Goal: Information Seeking & Learning: Learn about a topic

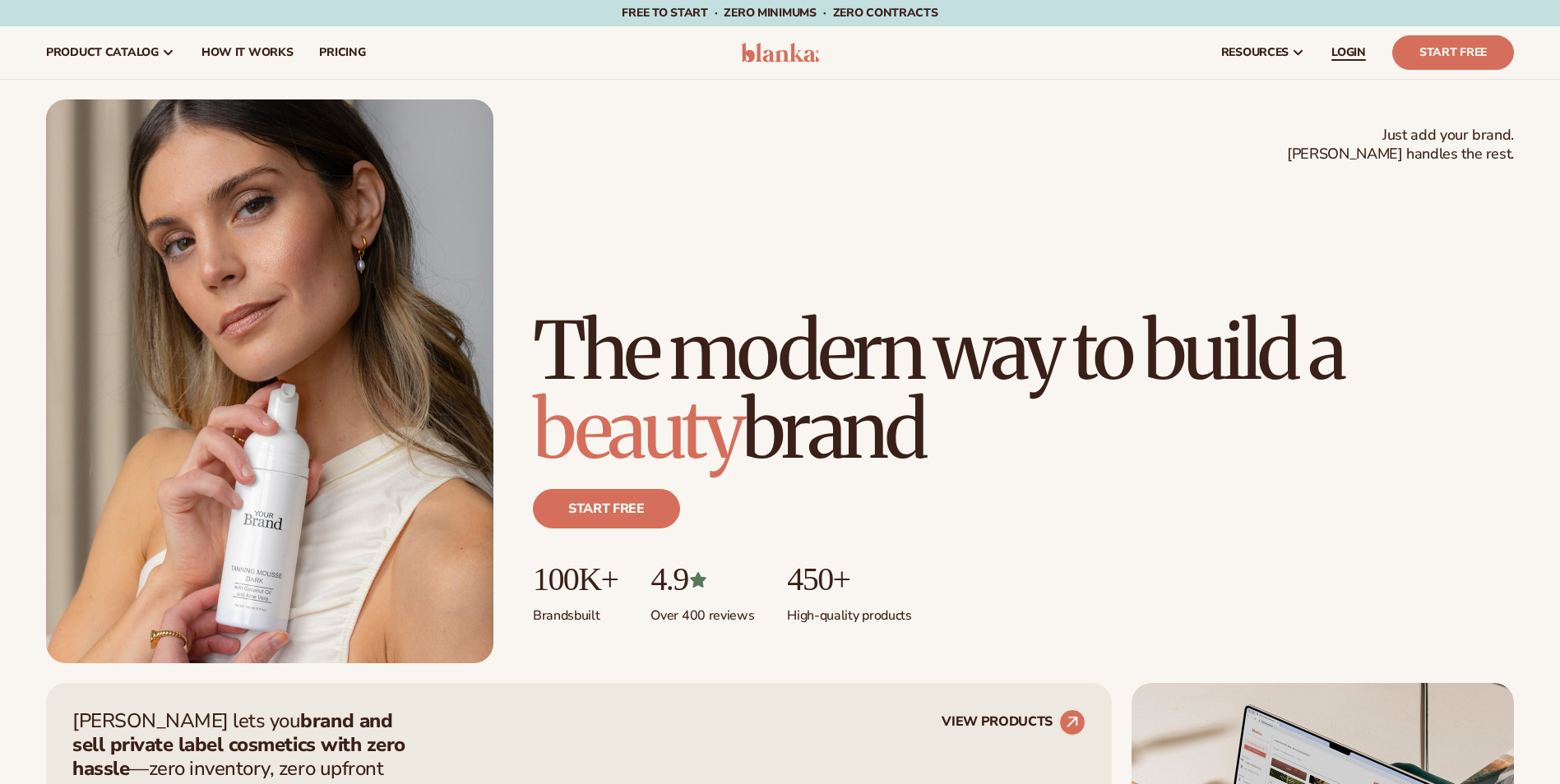
click at [1339, 43] on link "LOGIN" at bounding box center [1349, 52] width 61 height 53
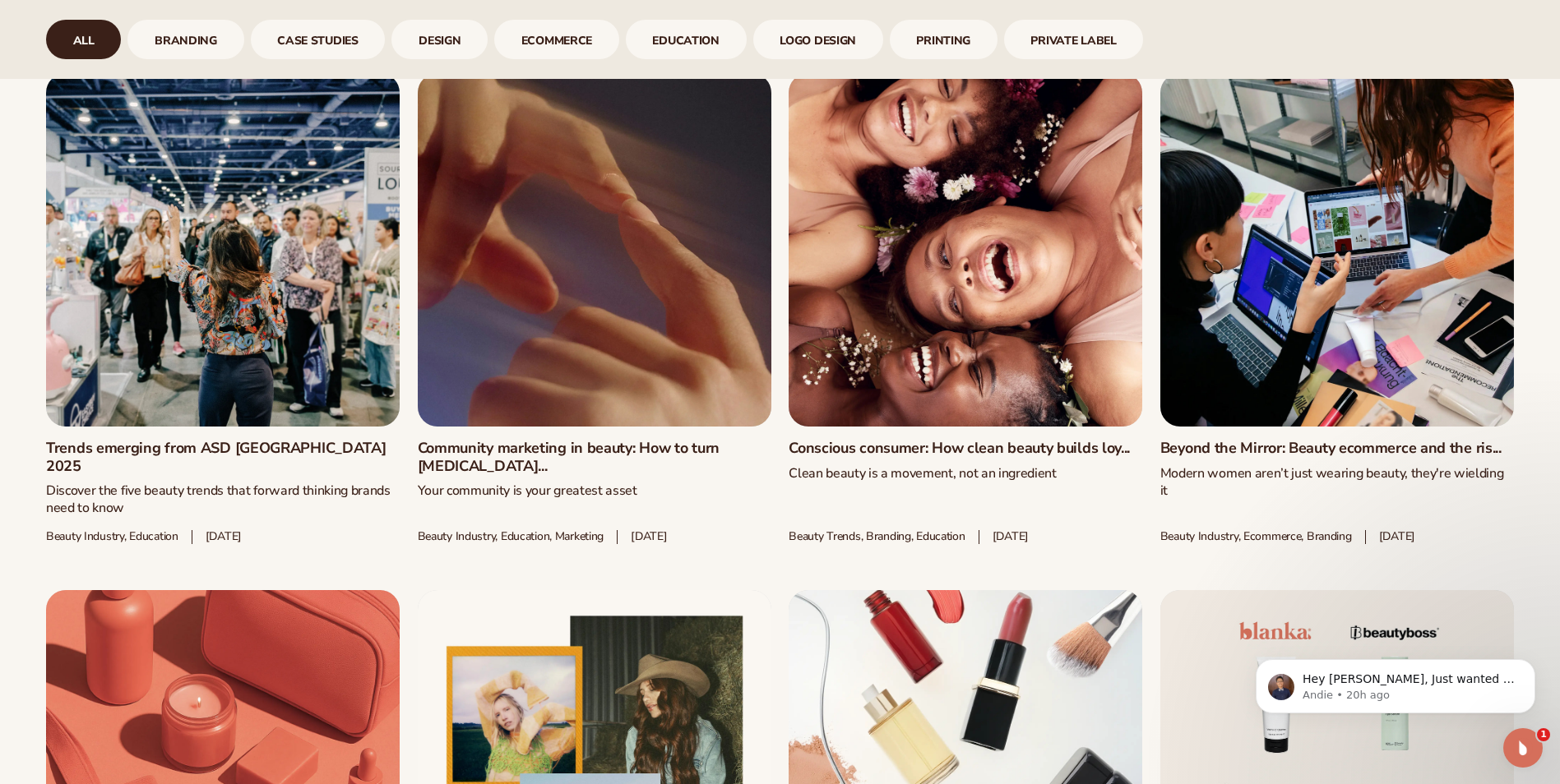
scroll to position [1069, 0]
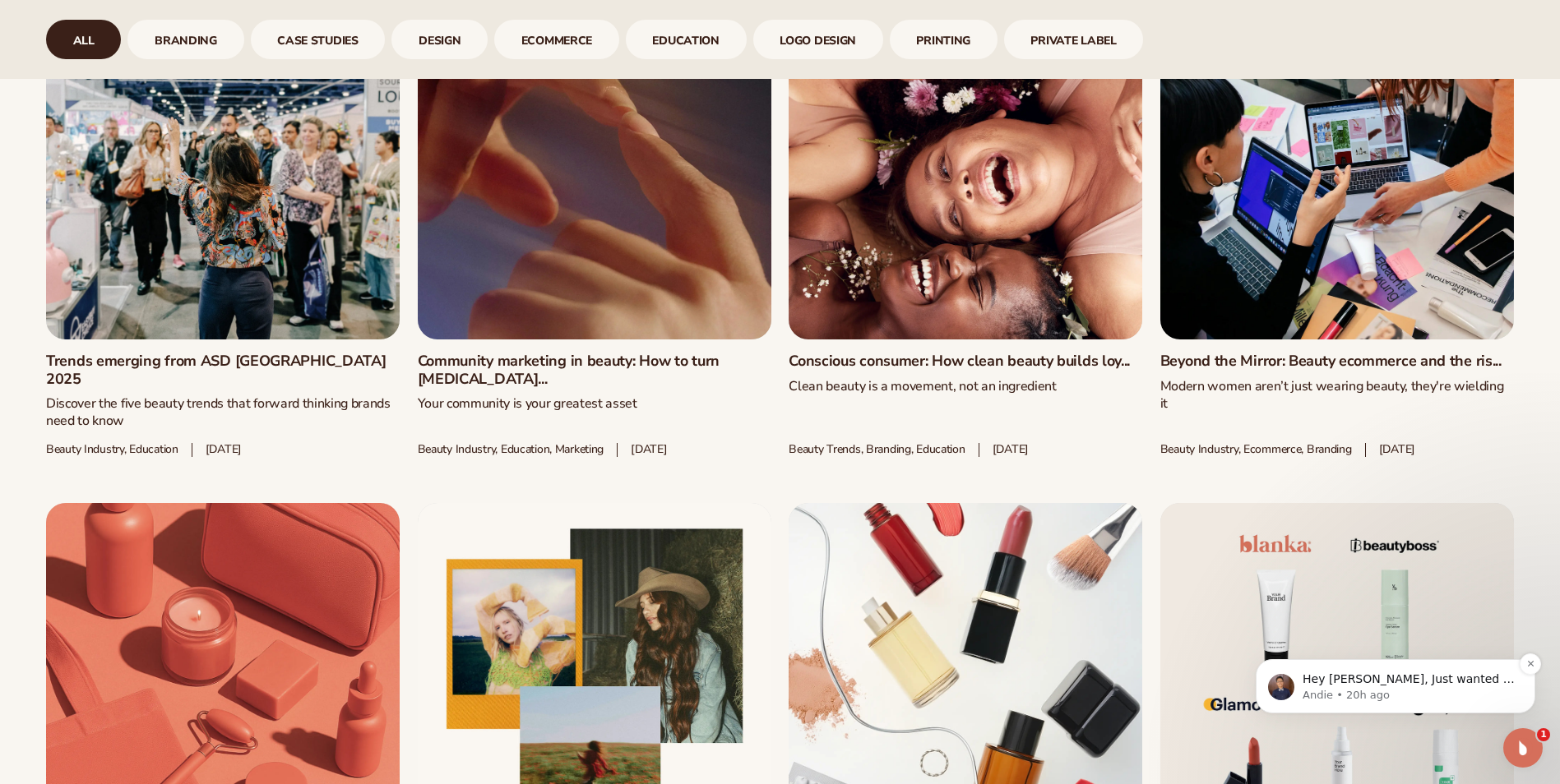
click at [1429, 685] on p "Hey Pierre, Just wanted to let you know that the issue with the wrong membershi…" at bounding box center [1409, 679] width 212 height 16
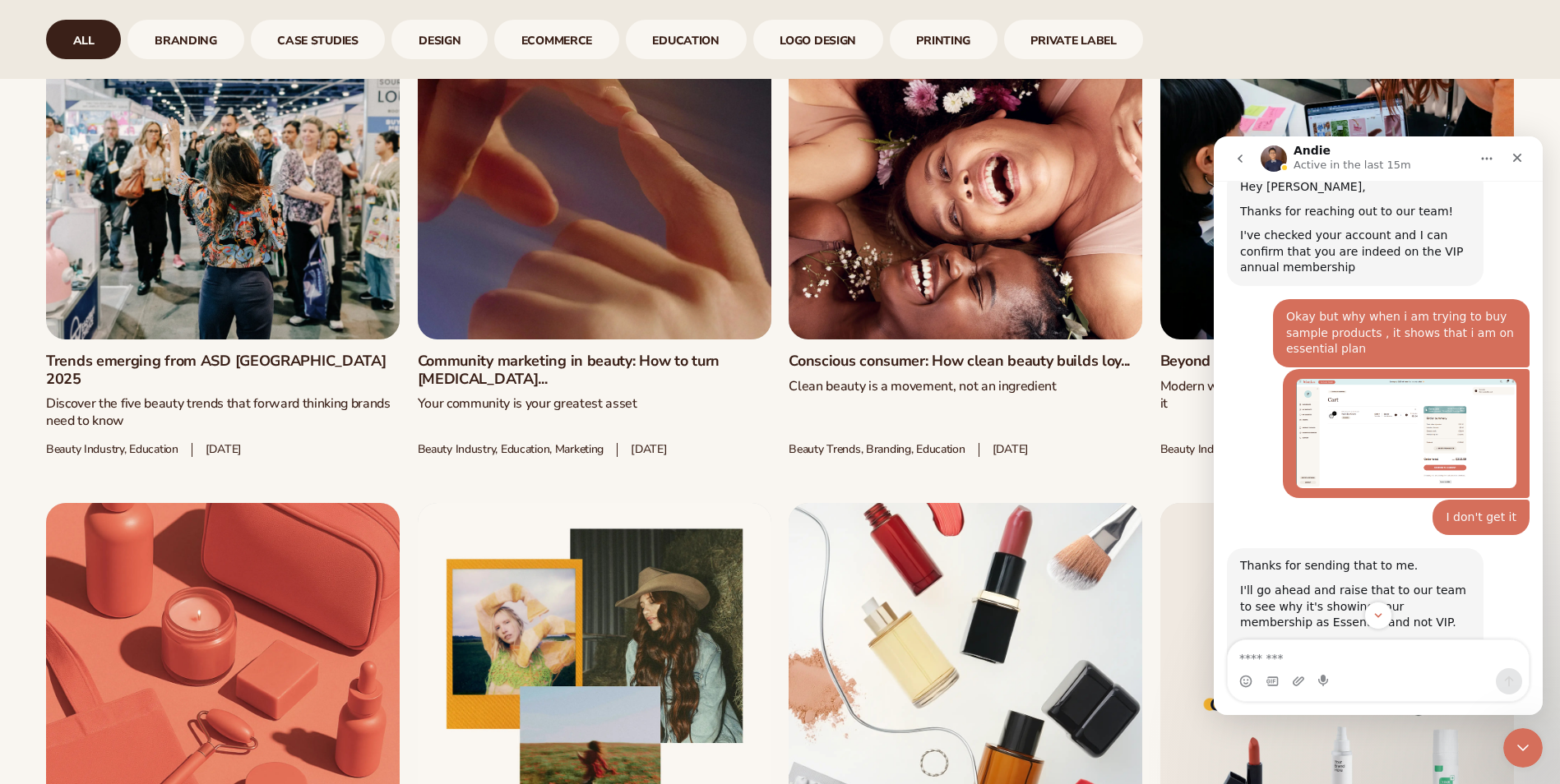
scroll to position [2186, 0]
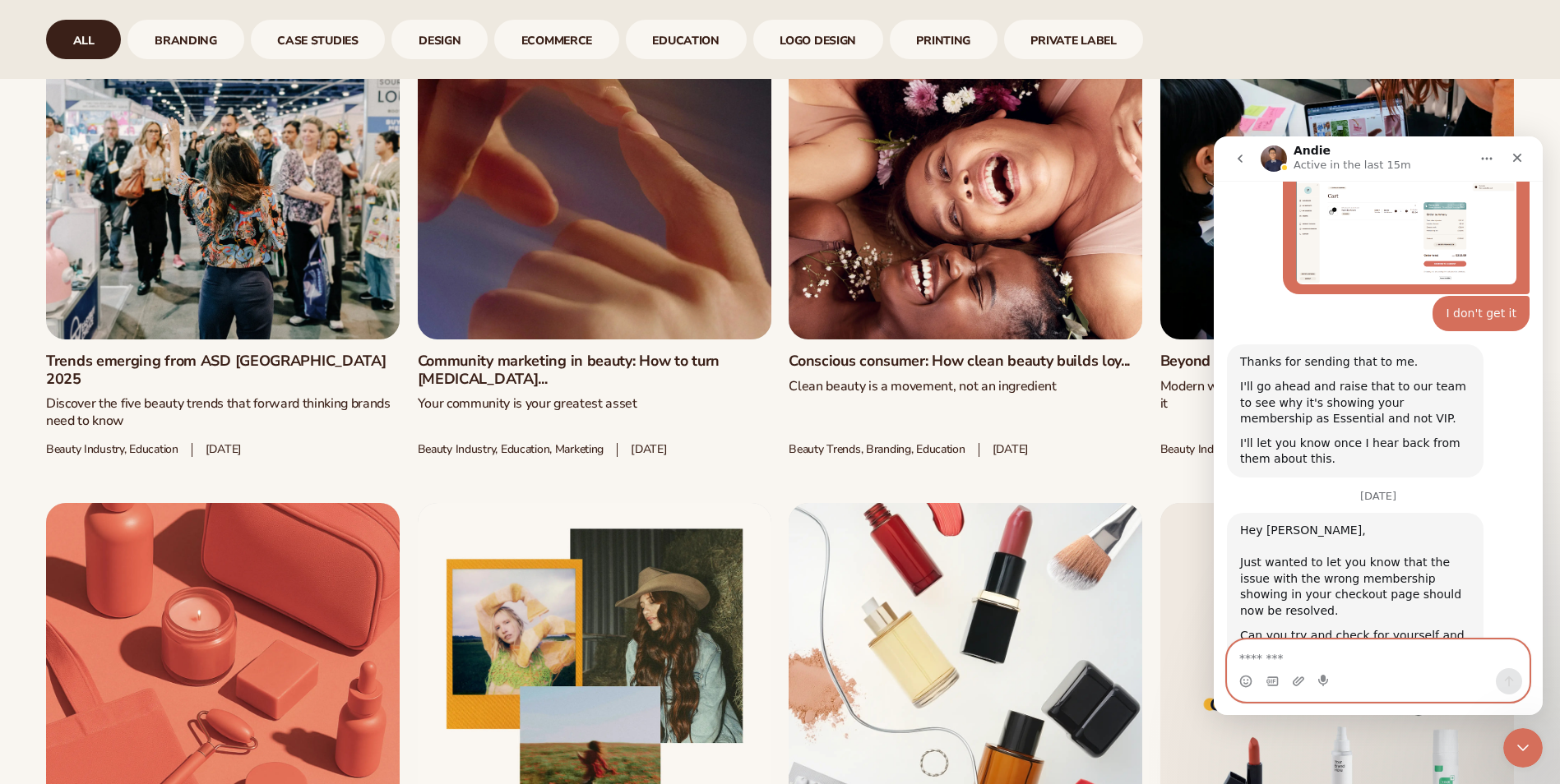
click at [1343, 652] on textarea "Message…" at bounding box center [1378, 653] width 301 height 28
type textarea "**********"
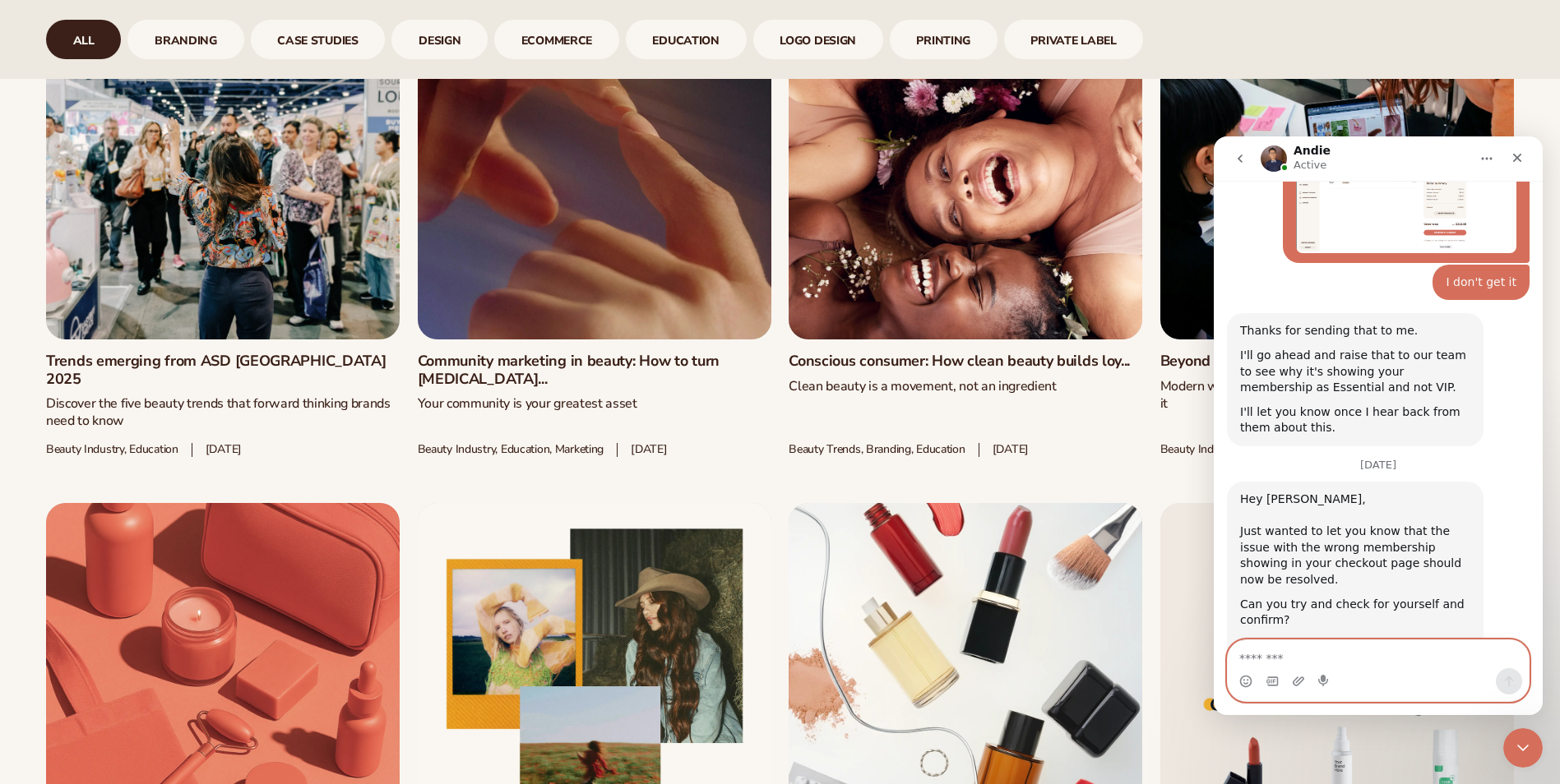
scroll to position [2258, 0]
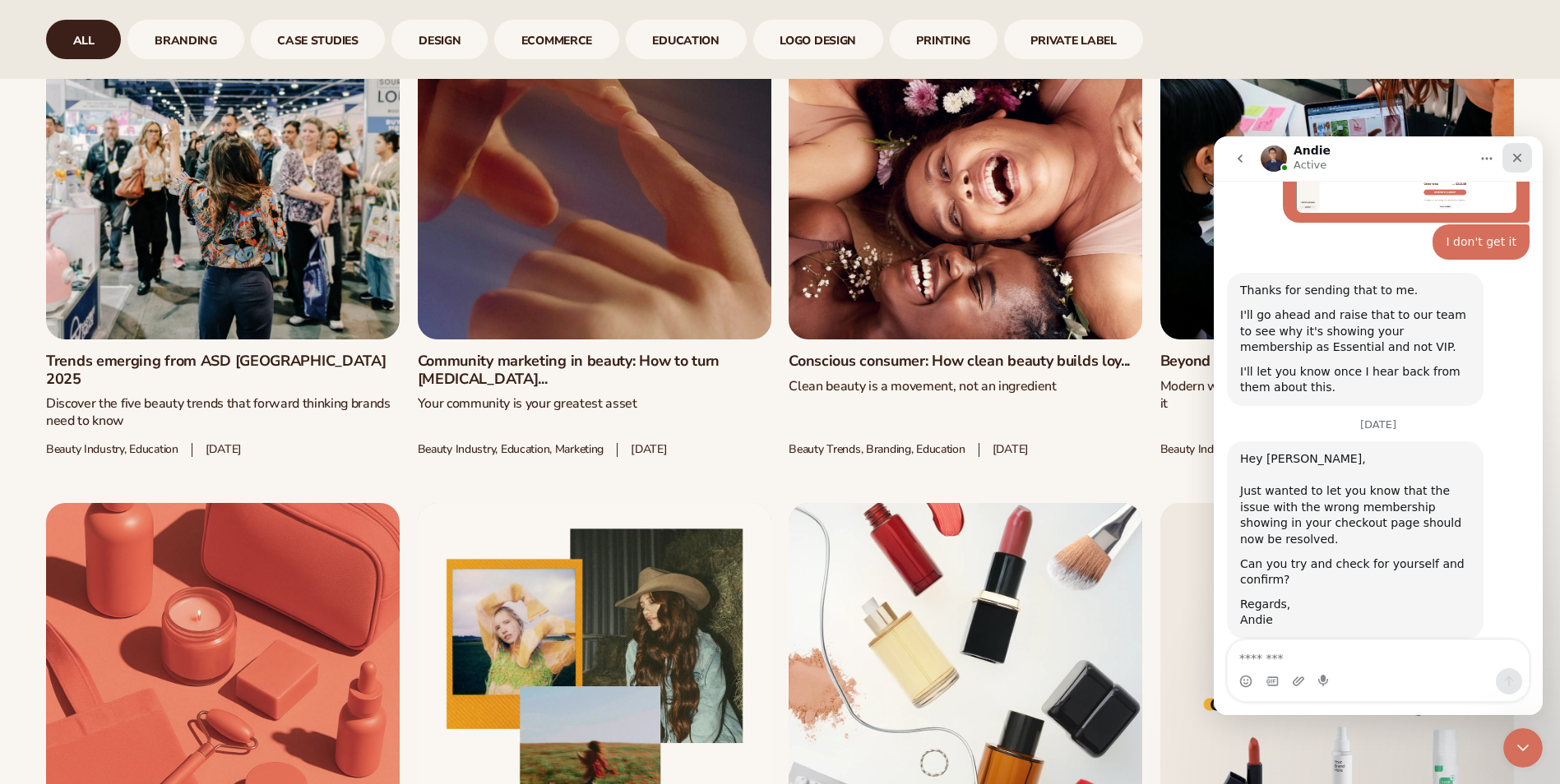
click at [1526, 152] on div "Close" at bounding box center [1517, 158] width 30 height 30
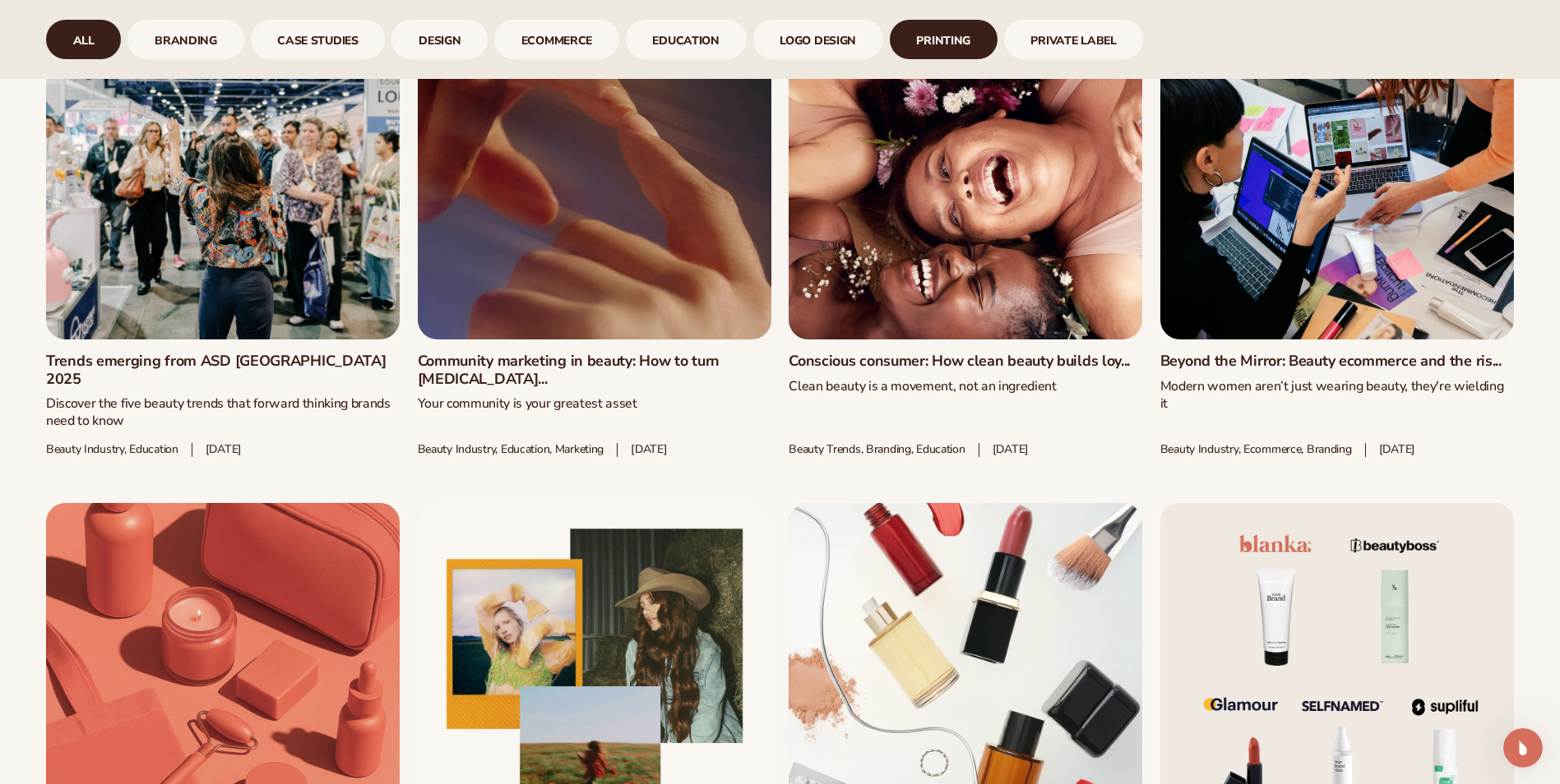
click at [970, 34] on link "printing" at bounding box center [944, 39] width 107 height 39
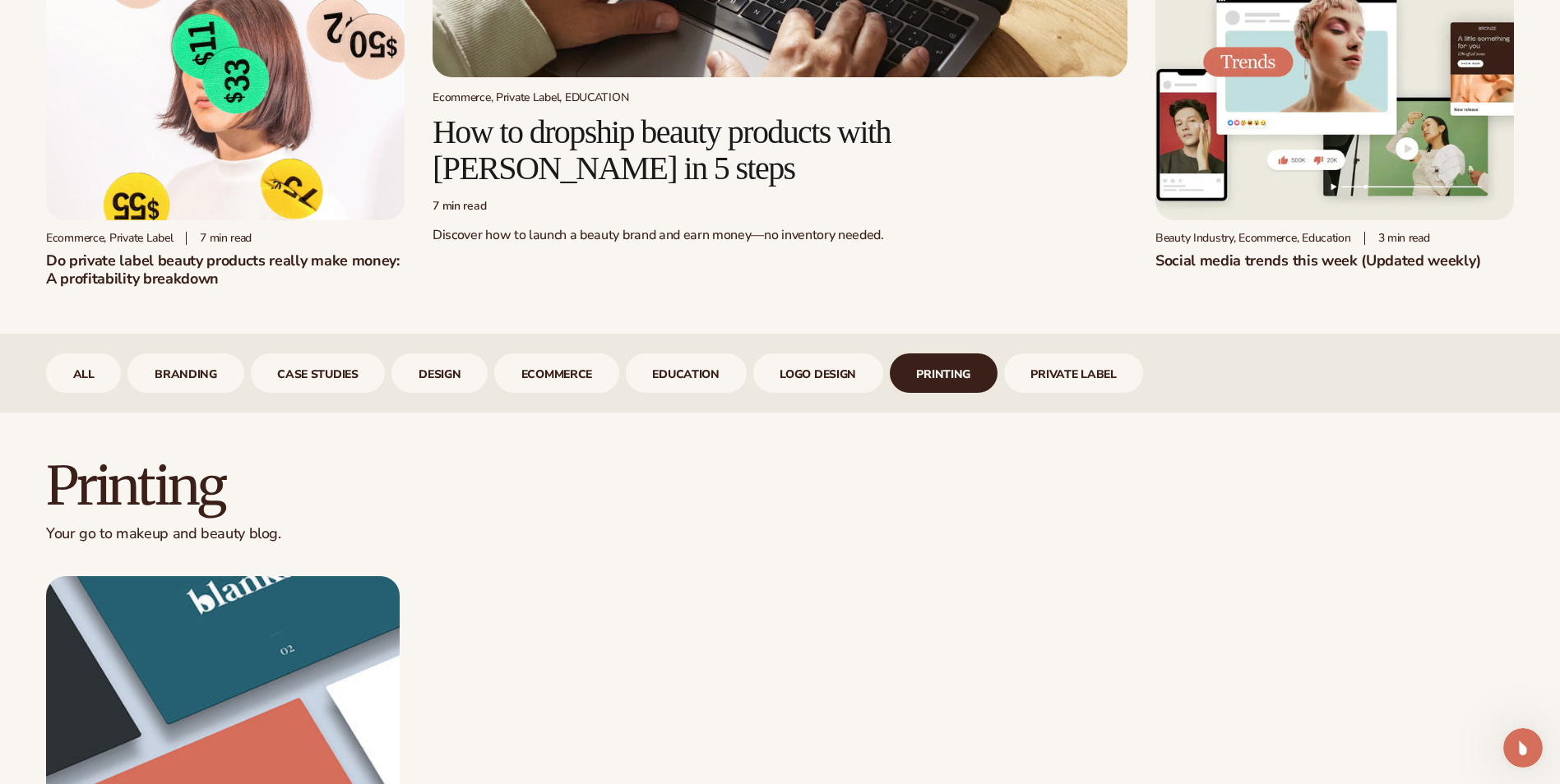
scroll to position [575, 0]
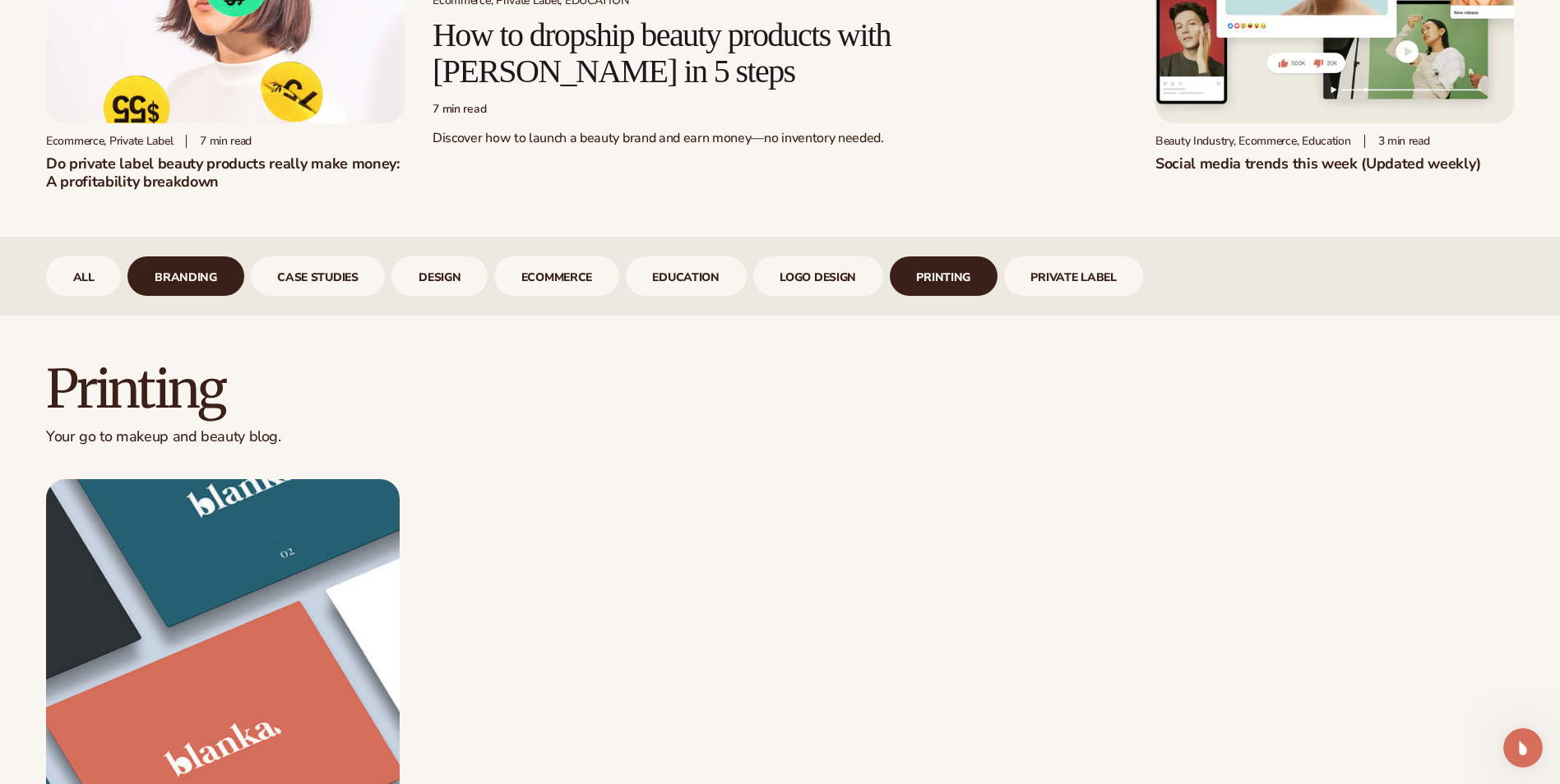
click at [209, 269] on link "branding" at bounding box center [184, 277] width 116 height 39
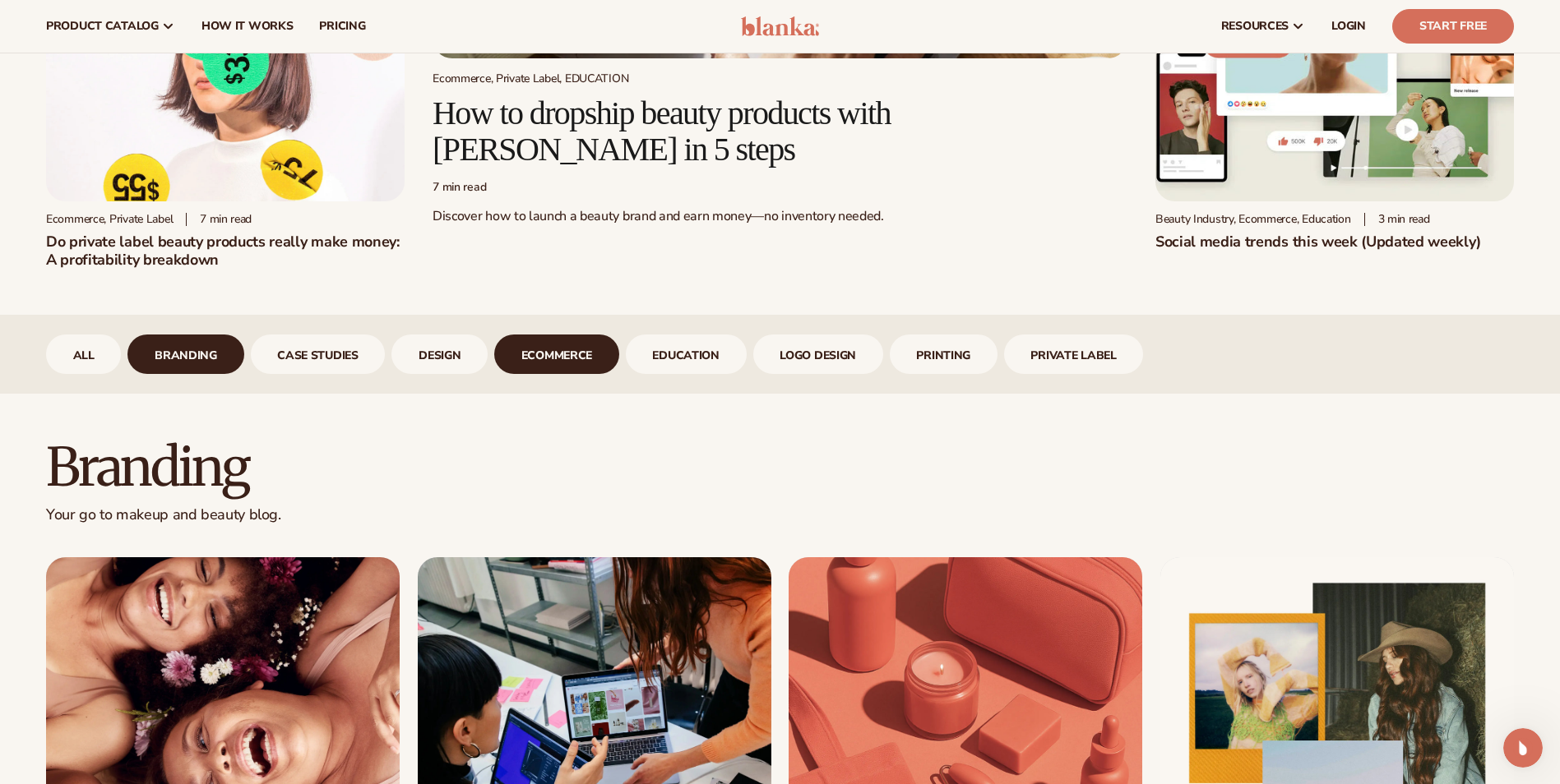
scroll to position [493, 0]
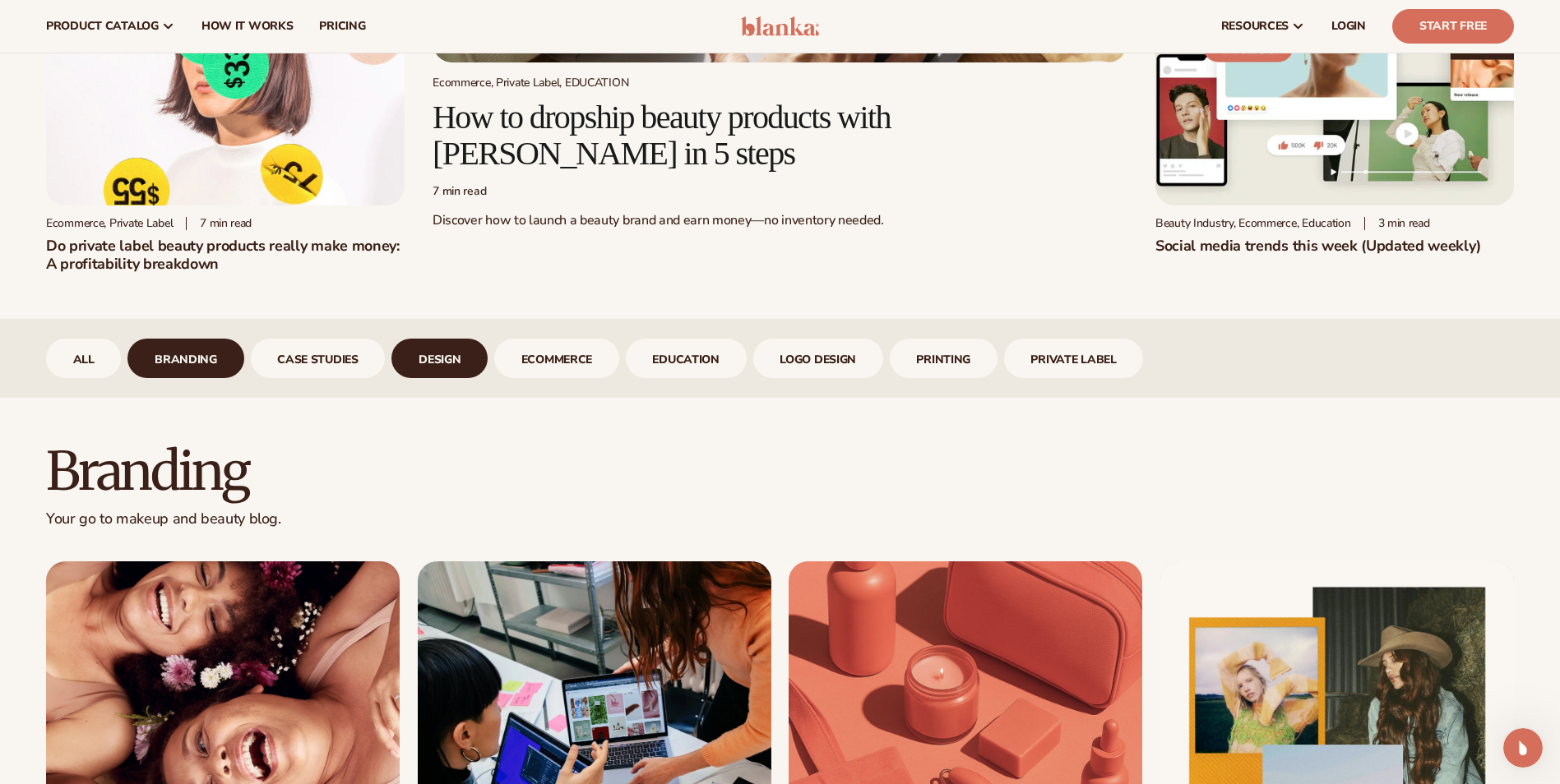
click at [461, 368] on link "design" at bounding box center [439, 358] width 96 height 39
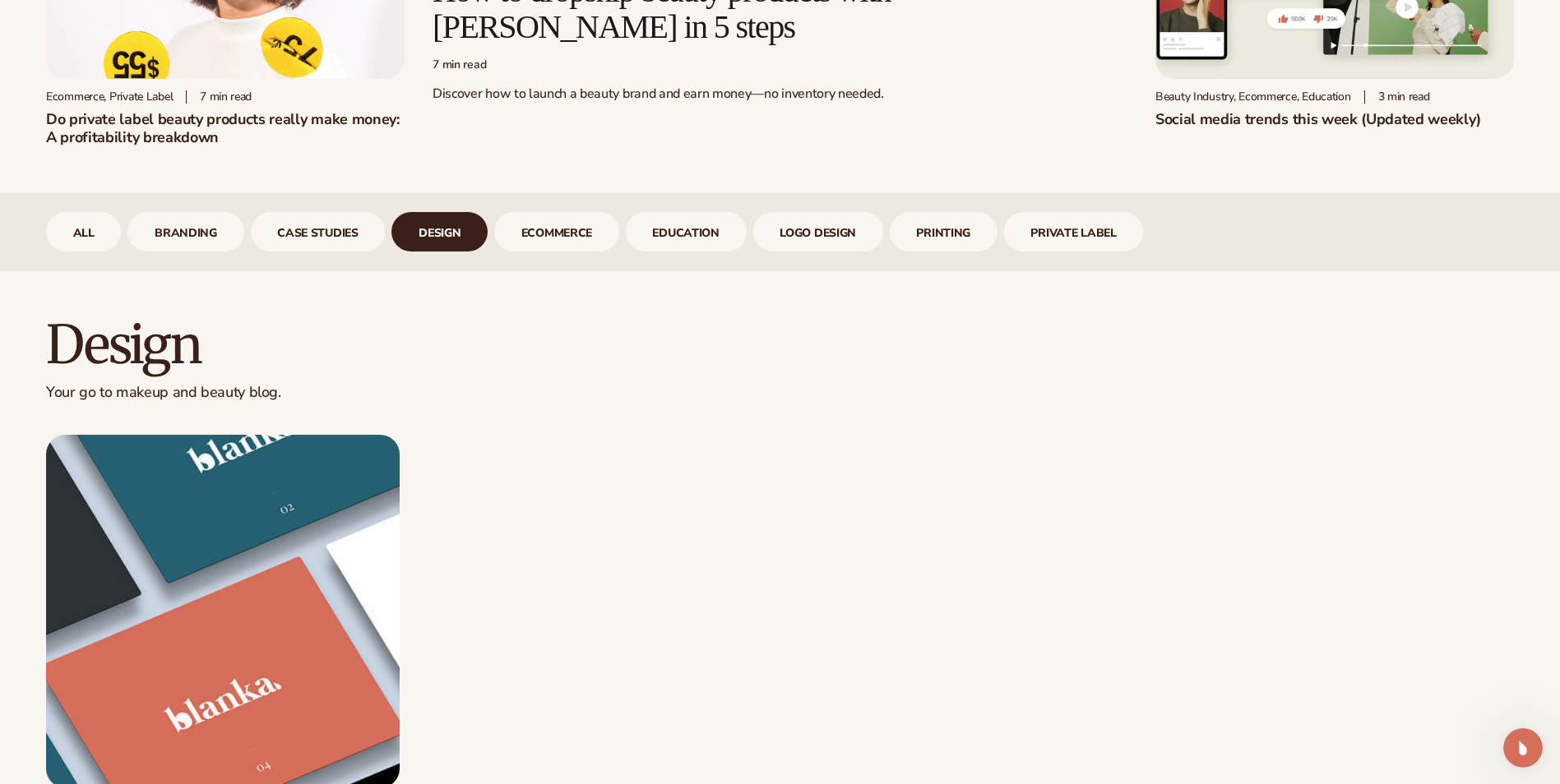
scroll to position [658, 0]
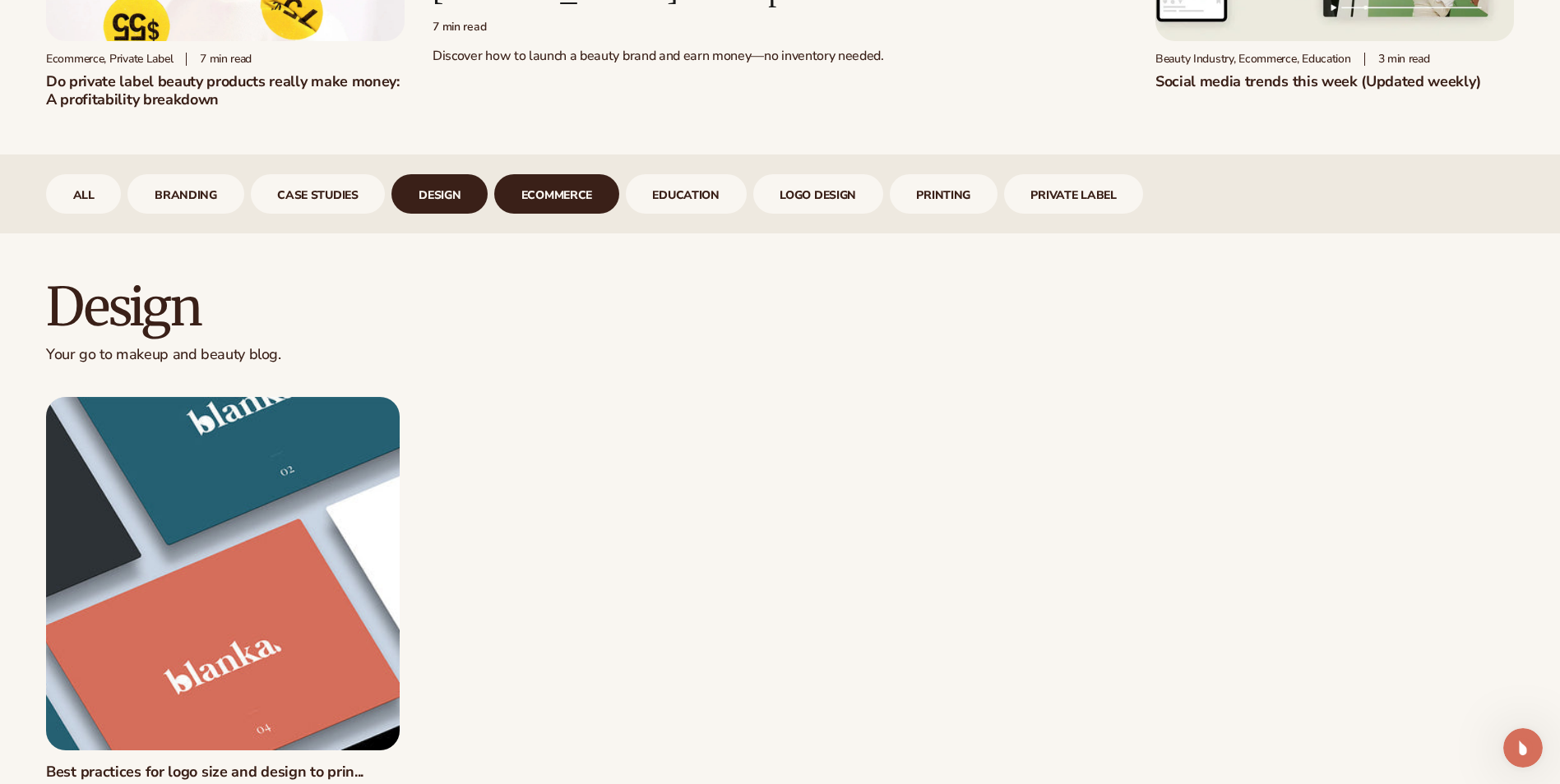
click at [549, 183] on link "ecommerce" at bounding box center [557, 194] width 125 height 39
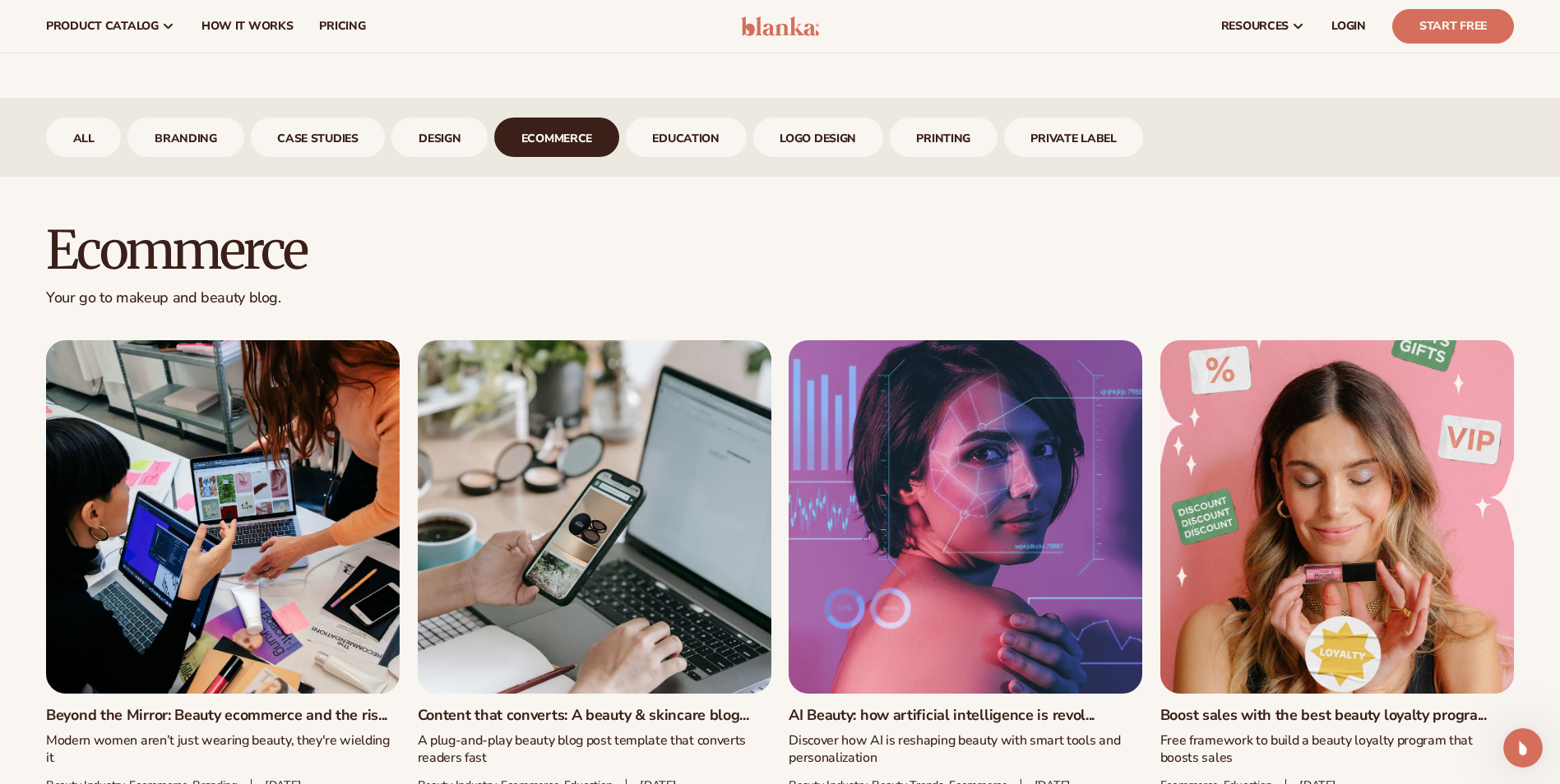
scroll to position [658, 0]
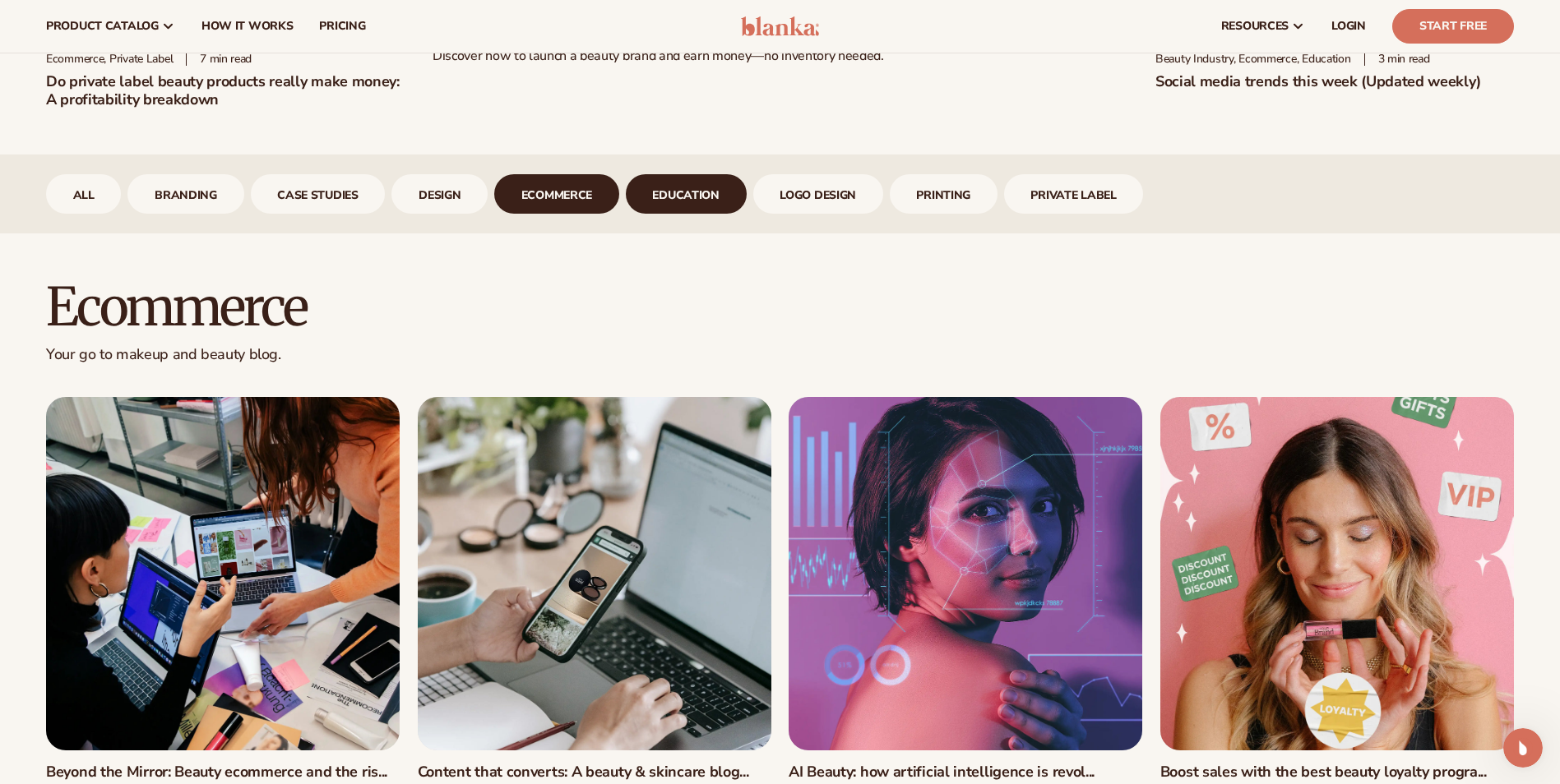
click at [717, 207] on link "Education" at bounding box center [686, 194] width 121 height 39
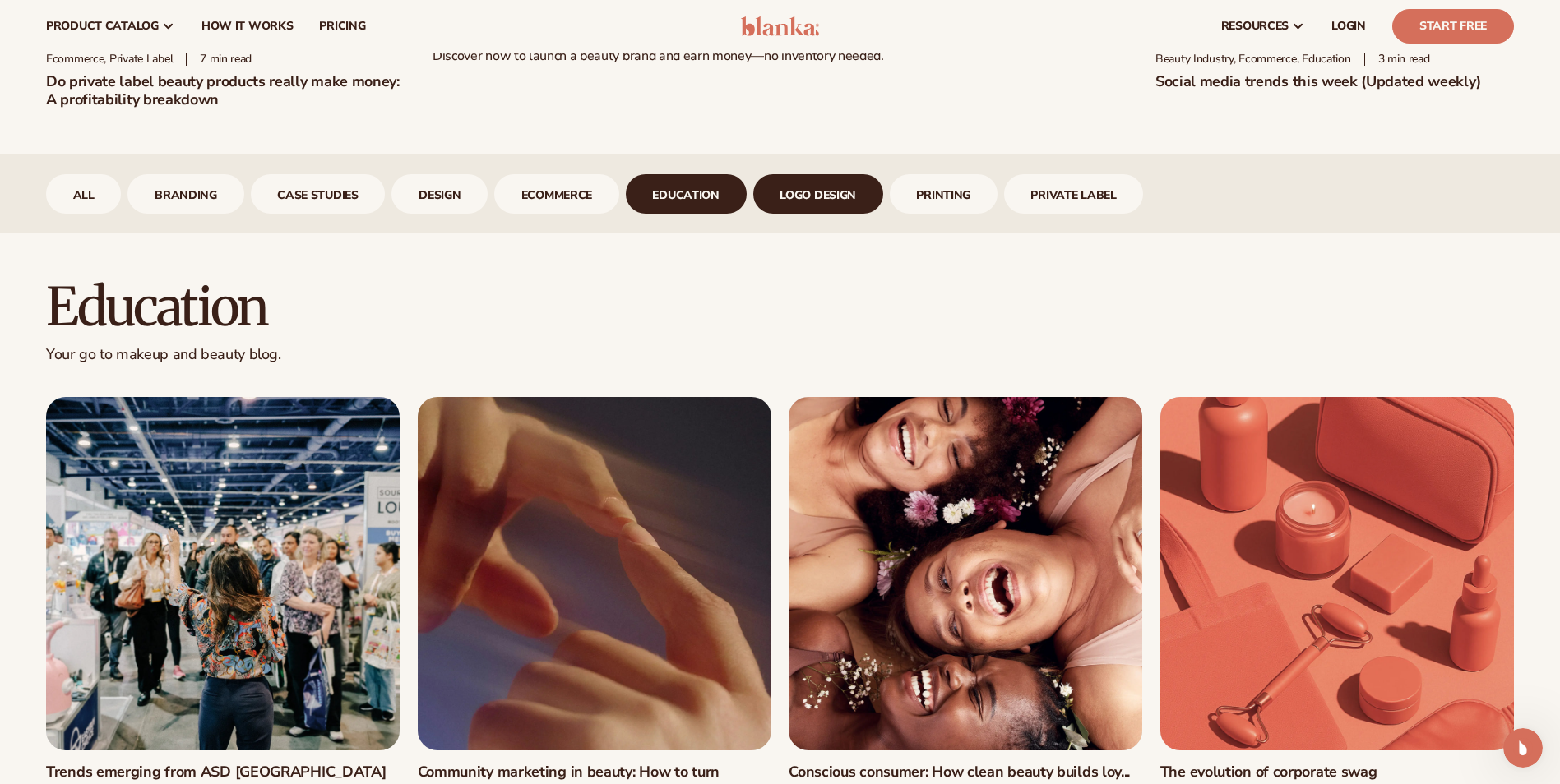
click at [800, 186] on link "logo design" at bounding box center [818, 194] width 130 height 39
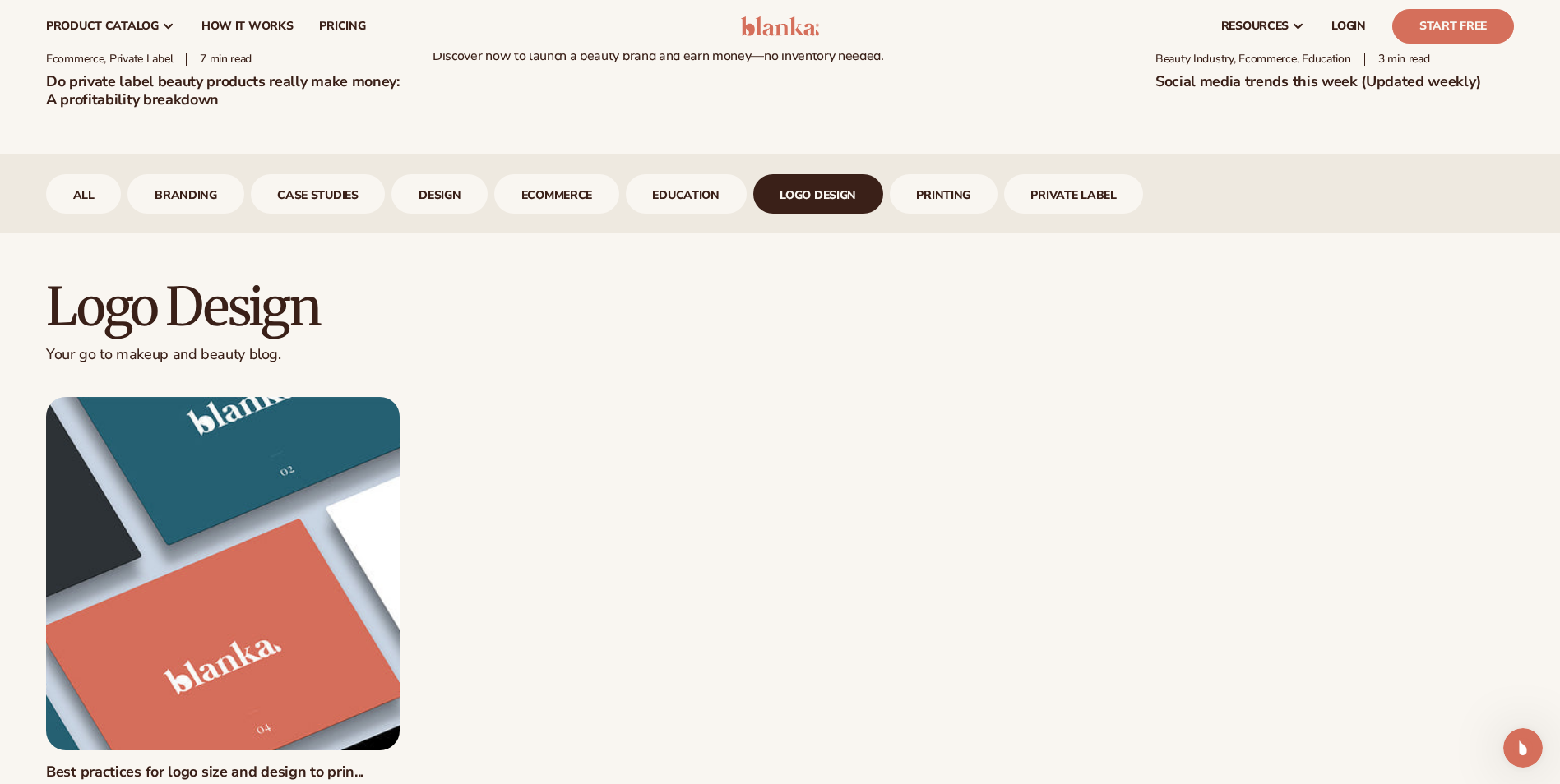
click at [882, 200] on div "logo design" at bounding box center [818, 194] width 130 height 39
click at [902, 193] on link "printing" at bounding box center [944, 194] width 107 height 39
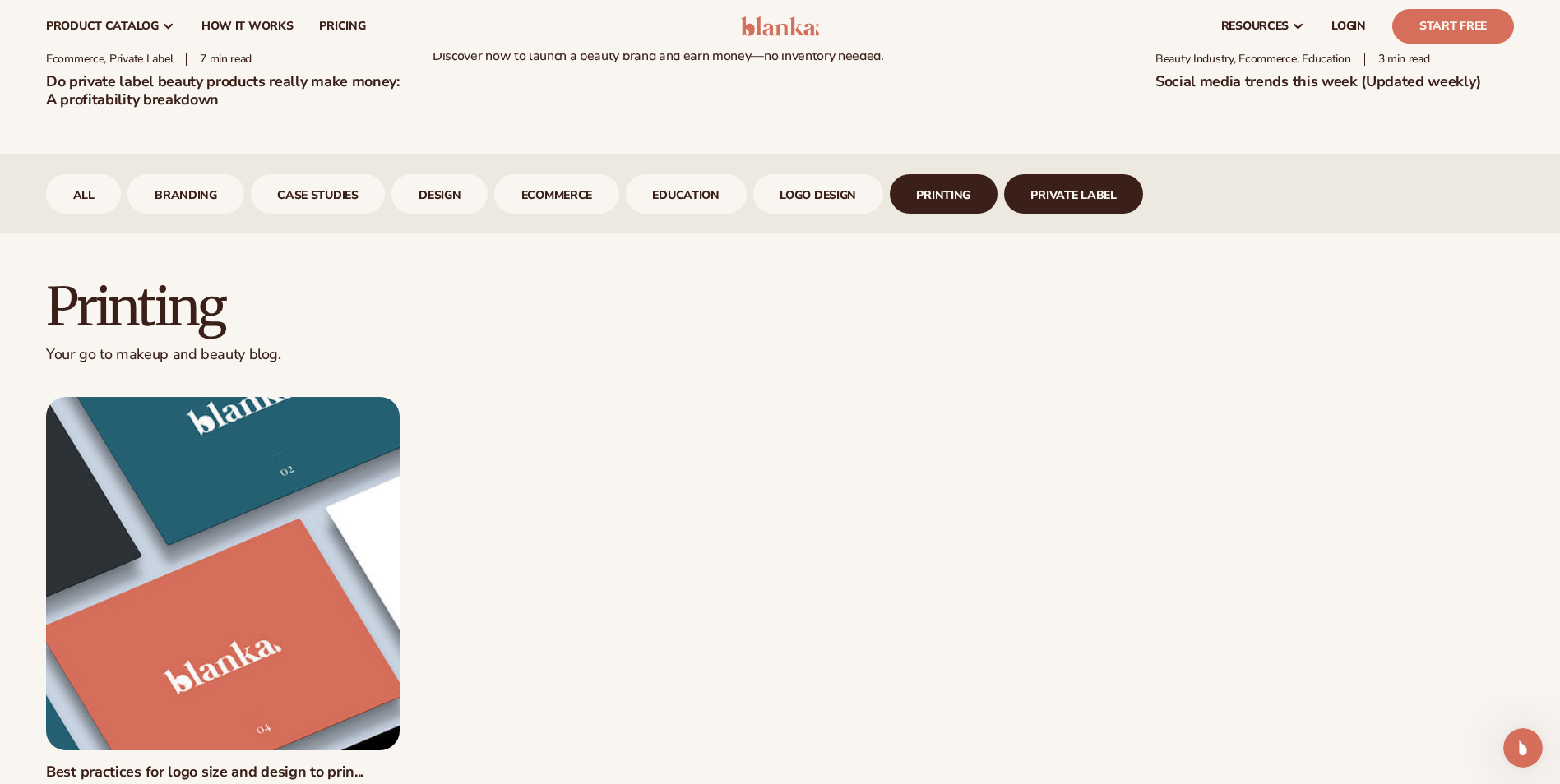
click at [1045, 189] on link "Private Label" at bounding box center [1074, 194] width 140 height 39
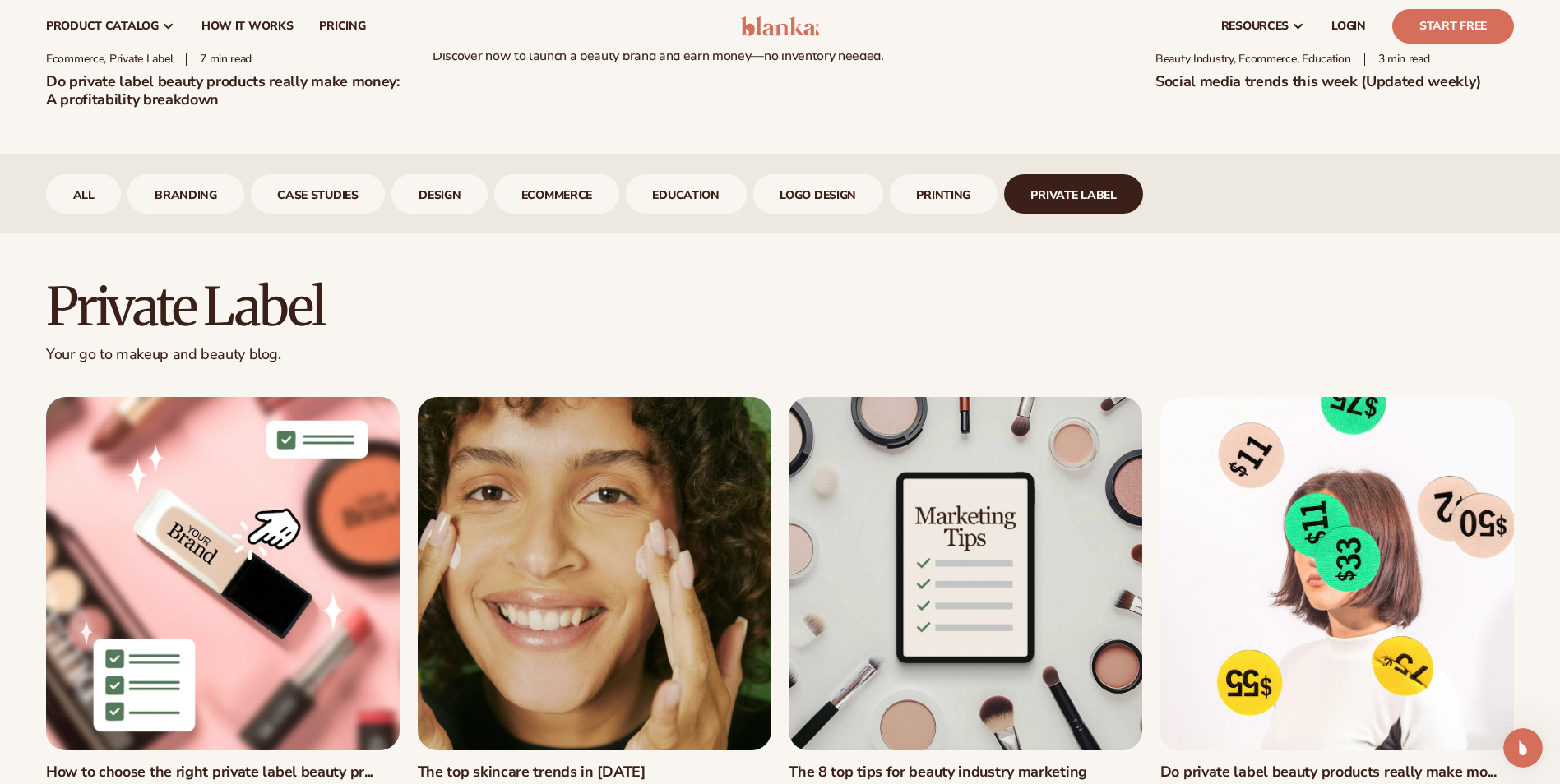
click at [883, 198] on div "All branding case studies design ecommerce Education logo design printing Priva…" at bounding box center [779, 194] width 1468 height 39
click at [801, 195] on link "logo design" at bounding box center [818, 194] width 130 height 39
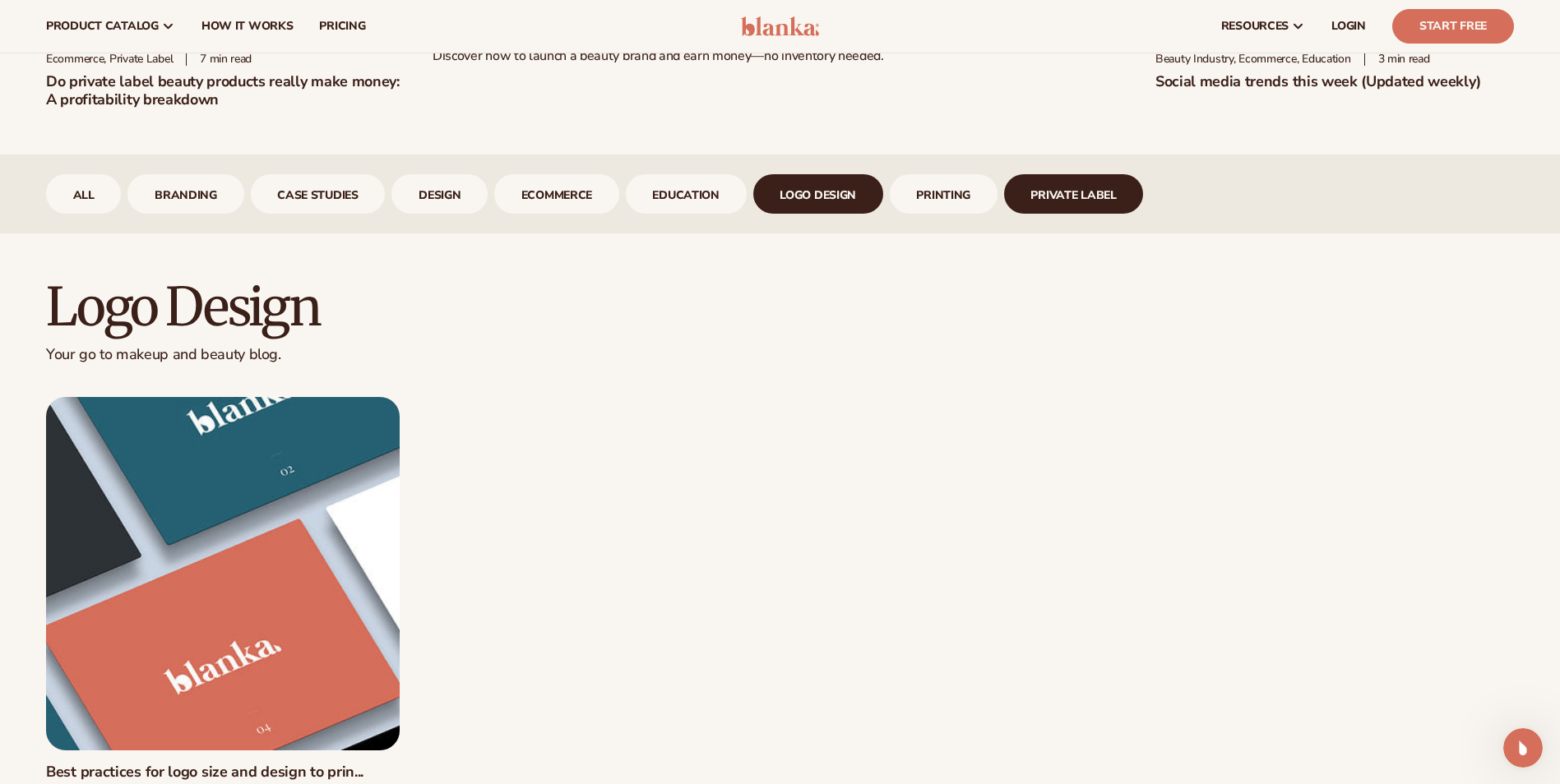
click at [1004, 200] on link "Private Label" at bounding box center [1074, 194] width 140 height 39
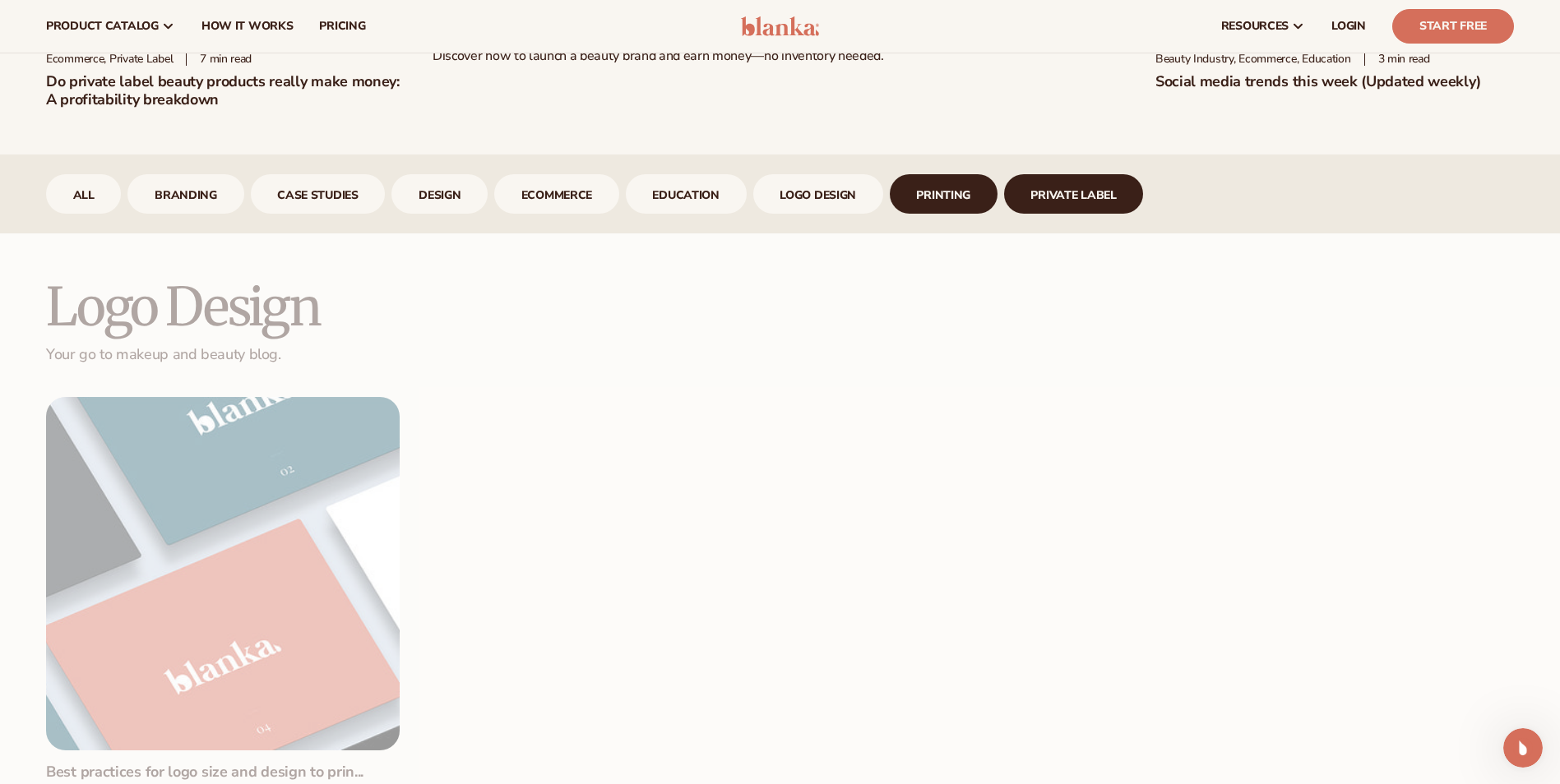
click at [955, 200] on link "printing" at bounding box center [944, 194] width 107 height 39
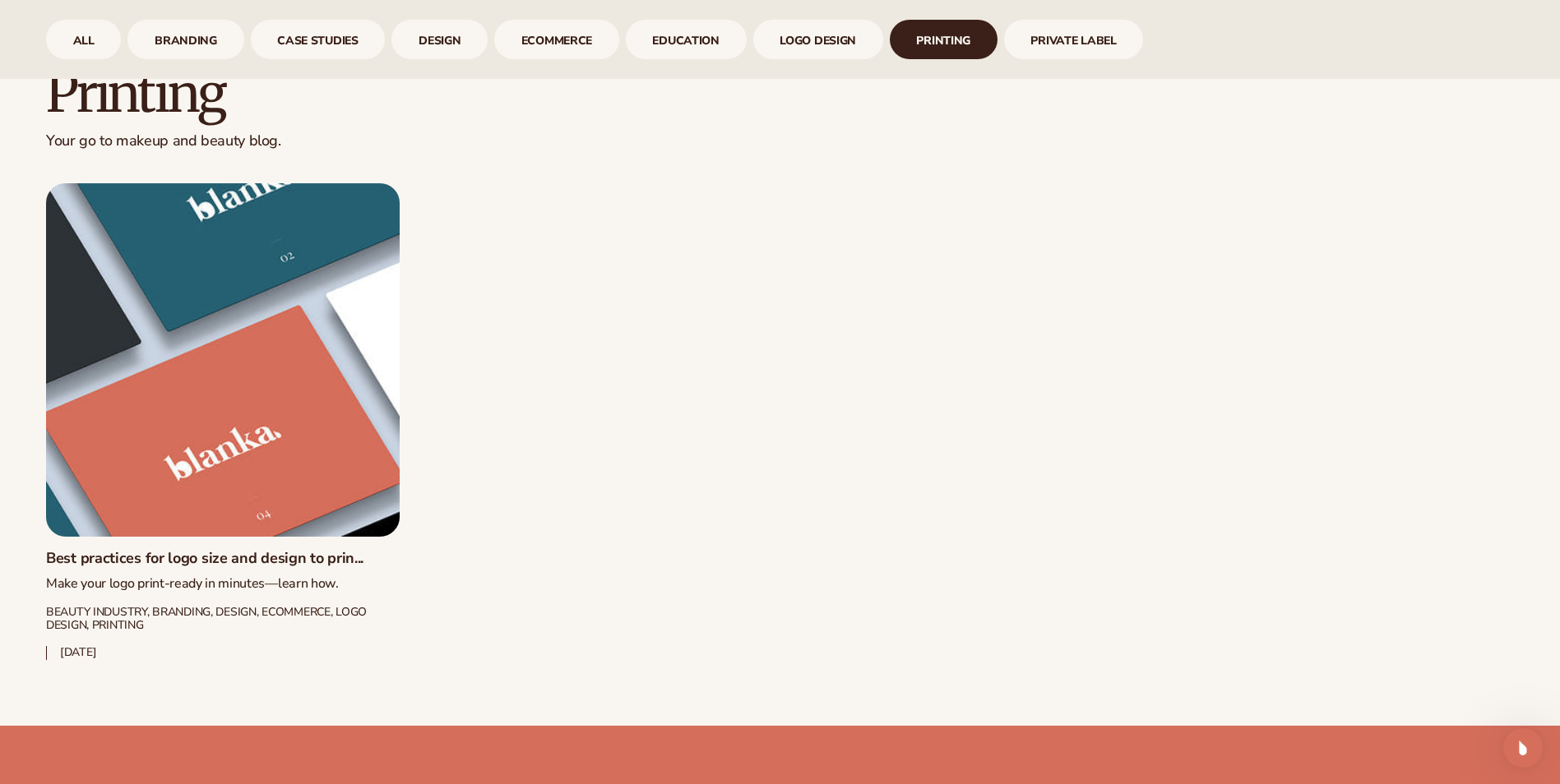
scroll to position [1069, 0]
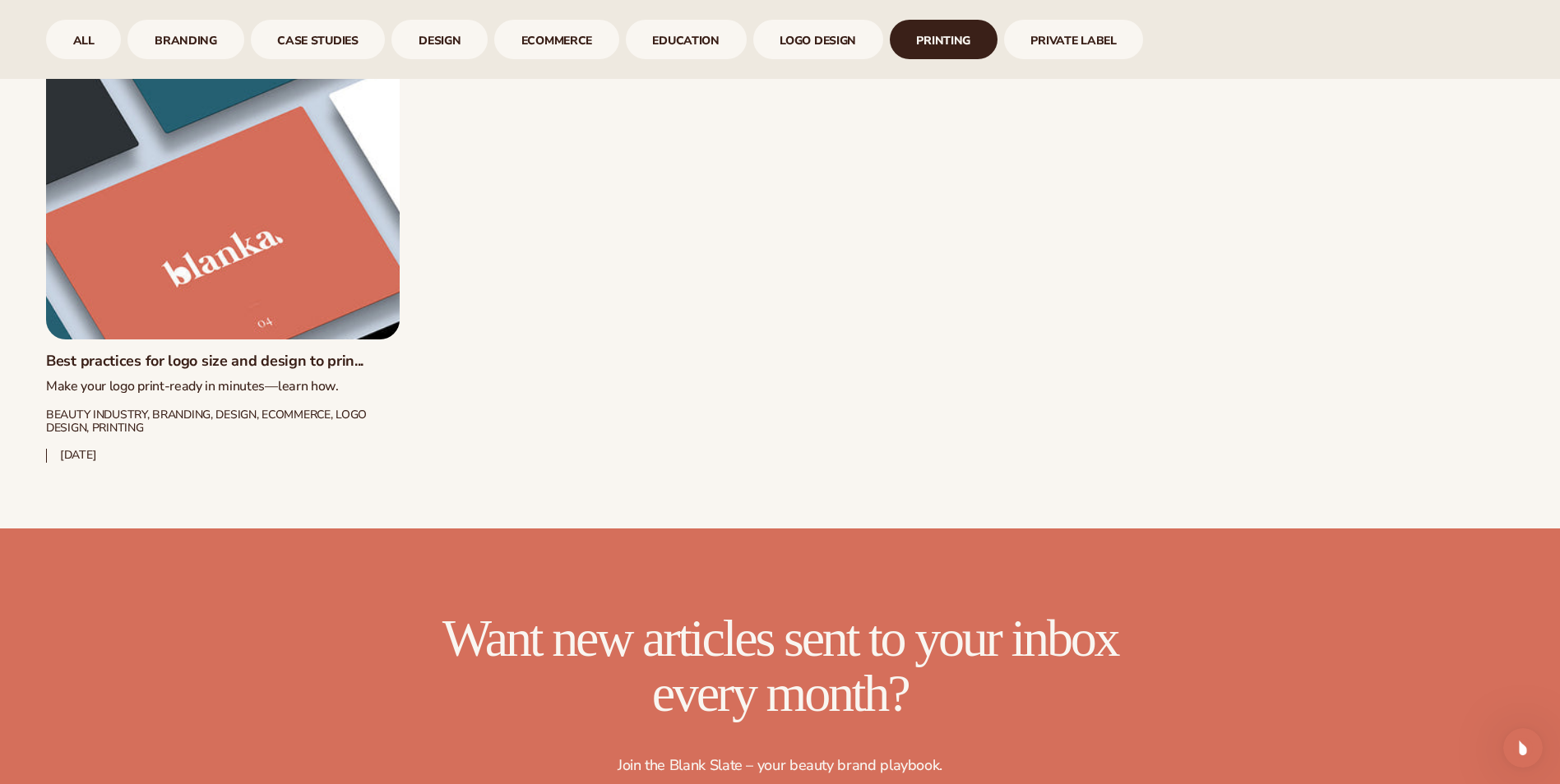
click at [277, 353] on link "Best practices for logo size and design to prin..." at bounding box center [222, 362] width 354 height 18
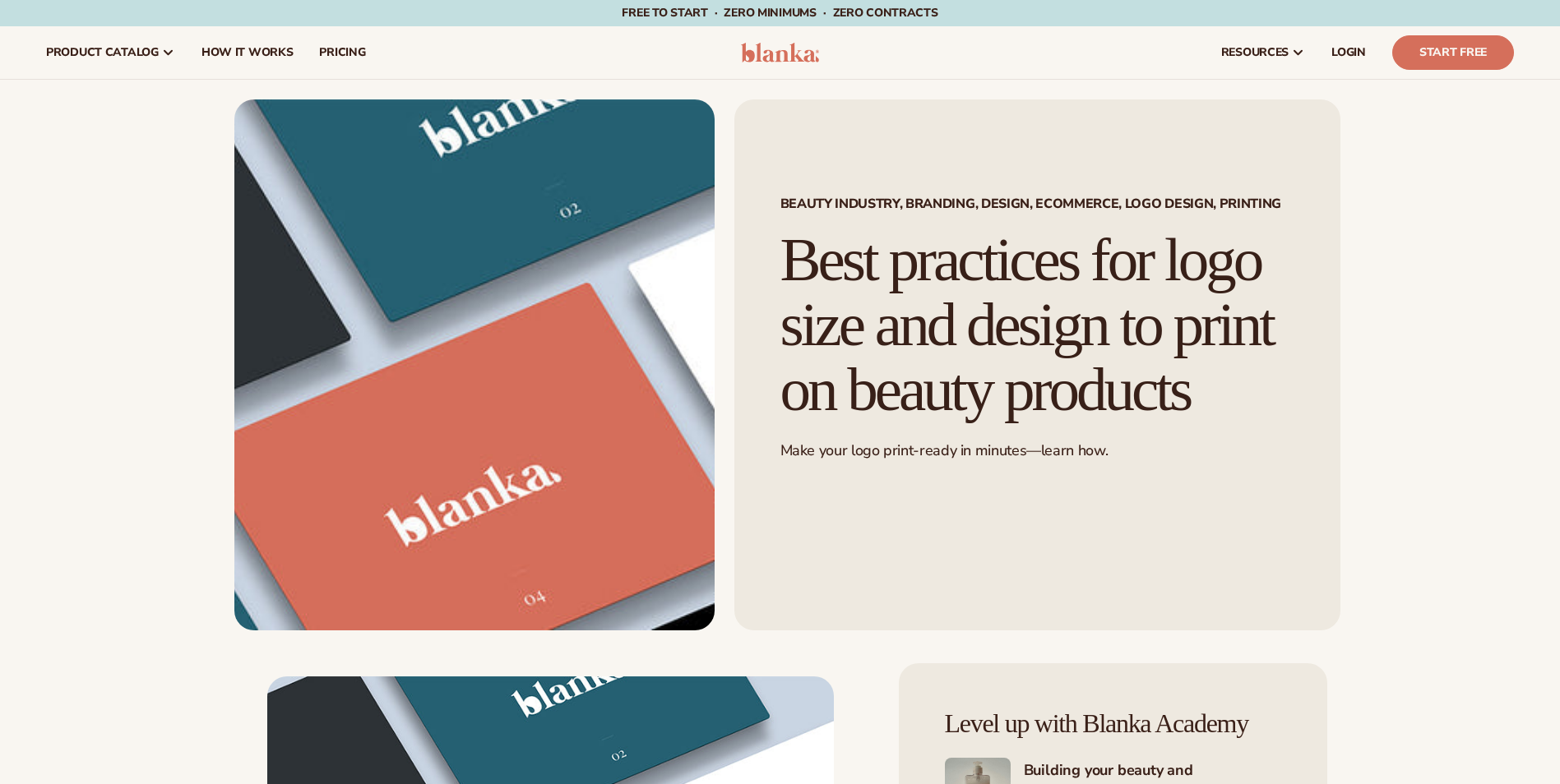
scroll to position [493, 0]
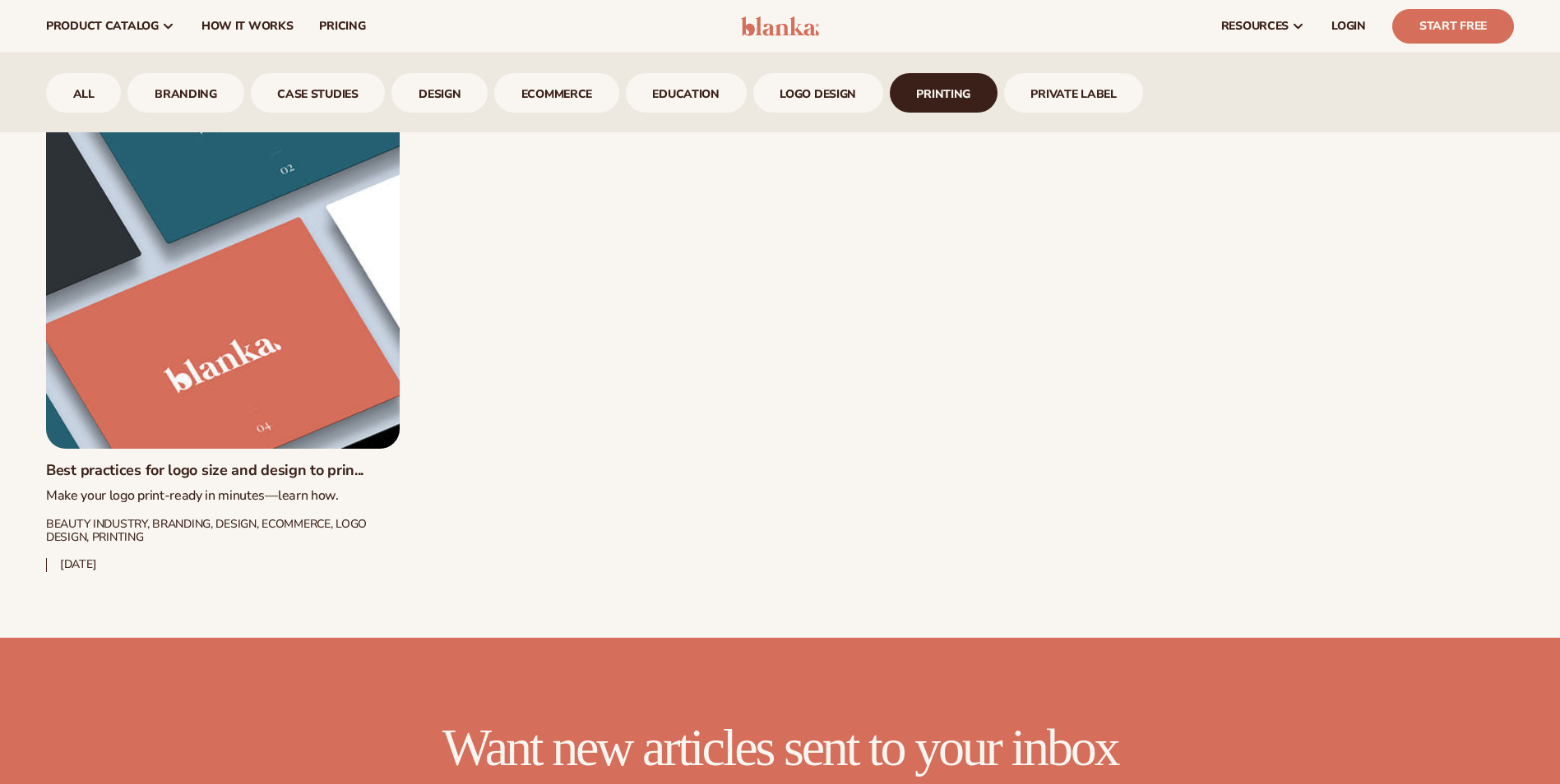
scroll to position [658, 0]
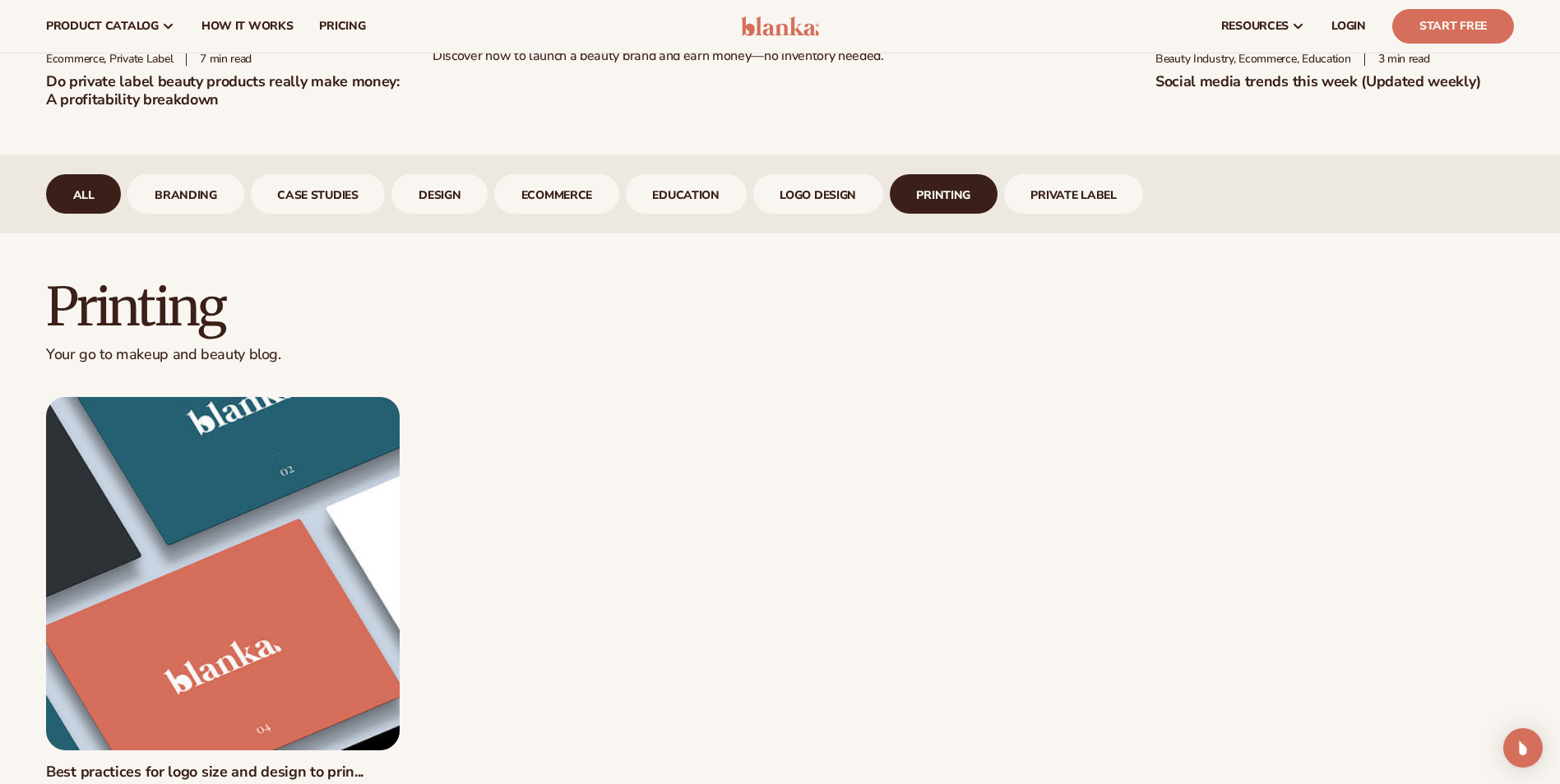
click at [112, 189] on link "All" at bounding box center [83, 194] width 75 height 39
